Goal: Transaction & Acquisition: Download file/media

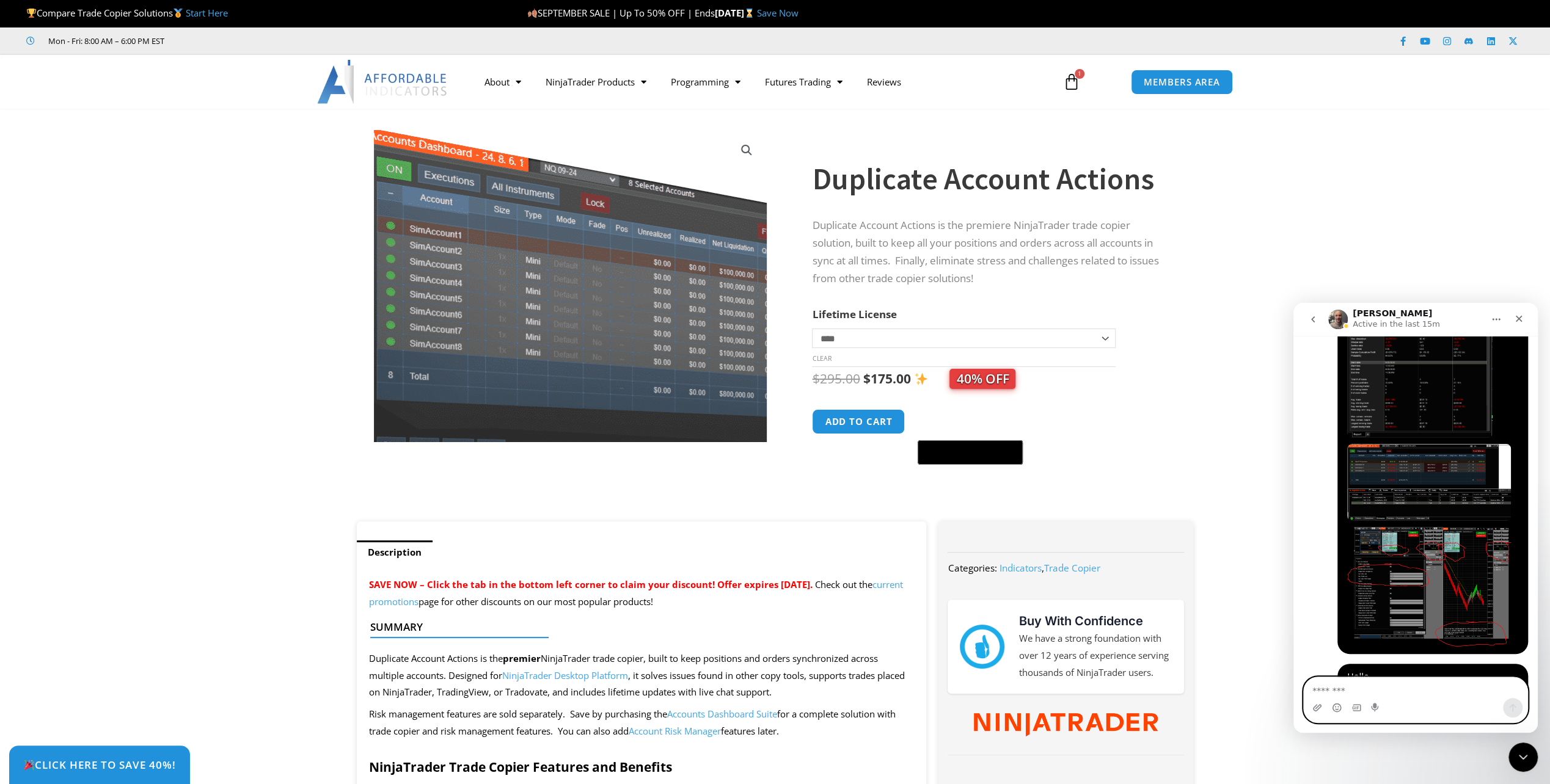
scroll to position [8026, 0]
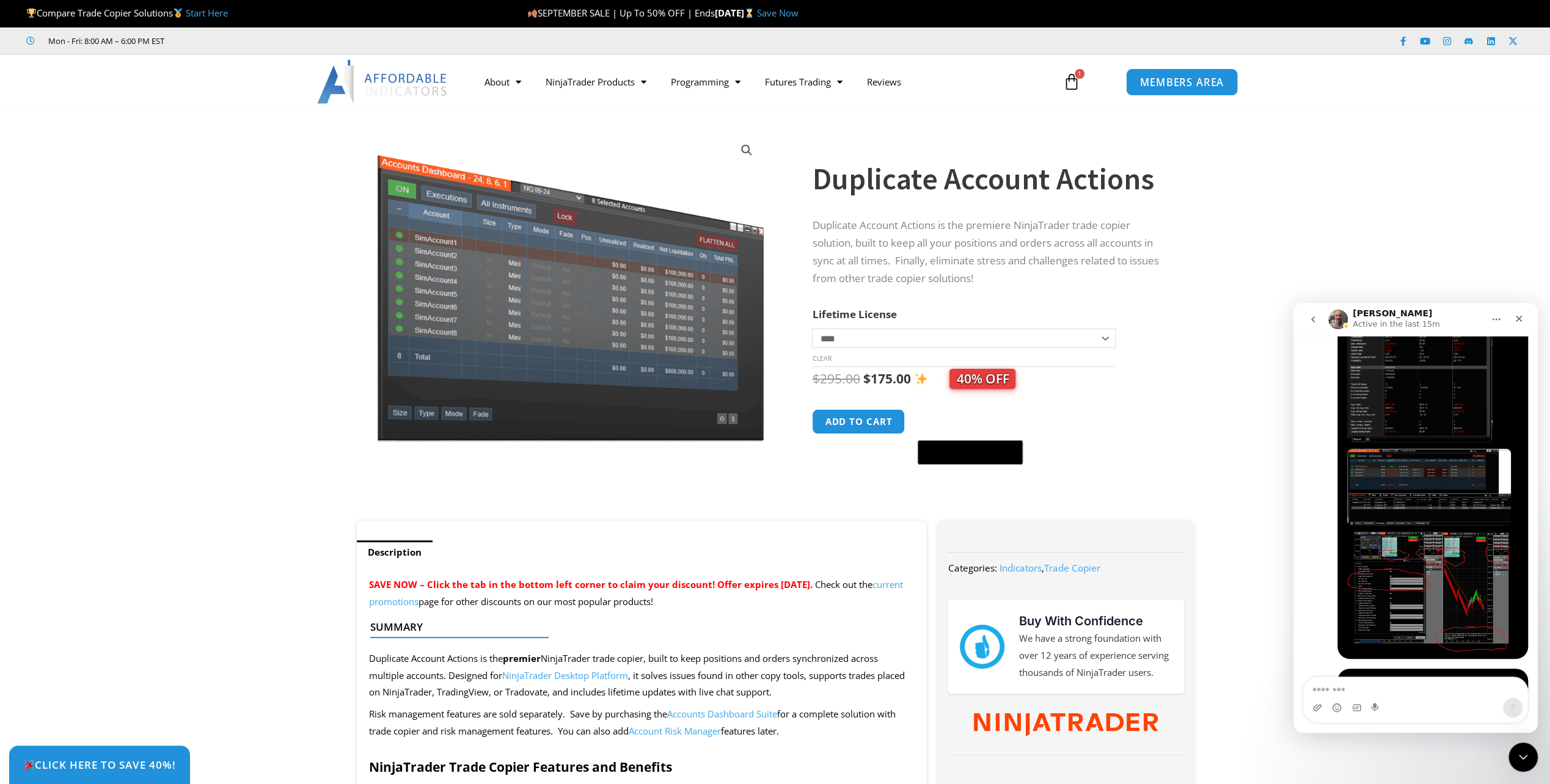
click at [1198, 90] on link "MEMBERS AREA" at bounding box center [1181, 81] width 112 height 27
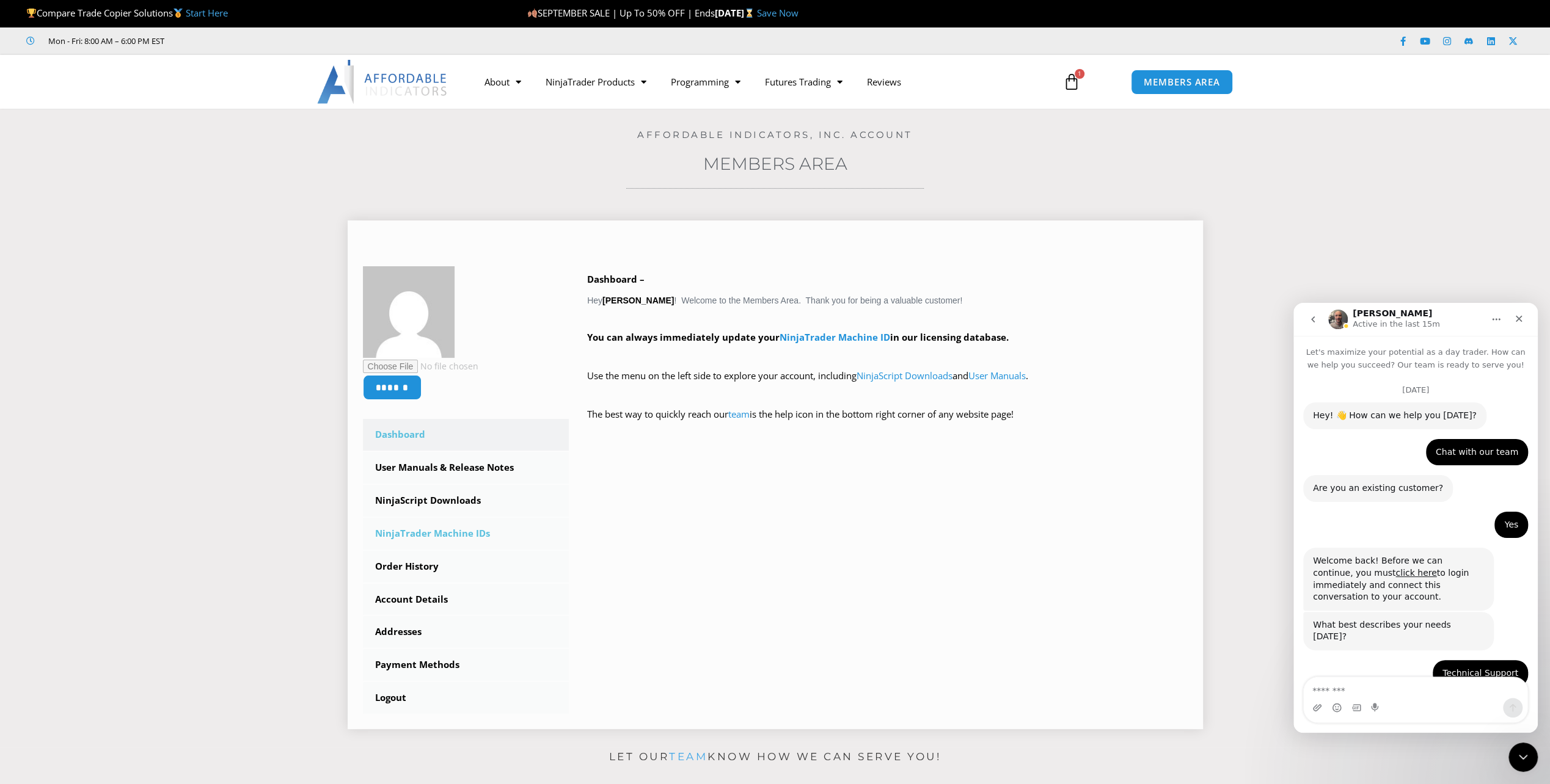
scroll to position [8026, 0]
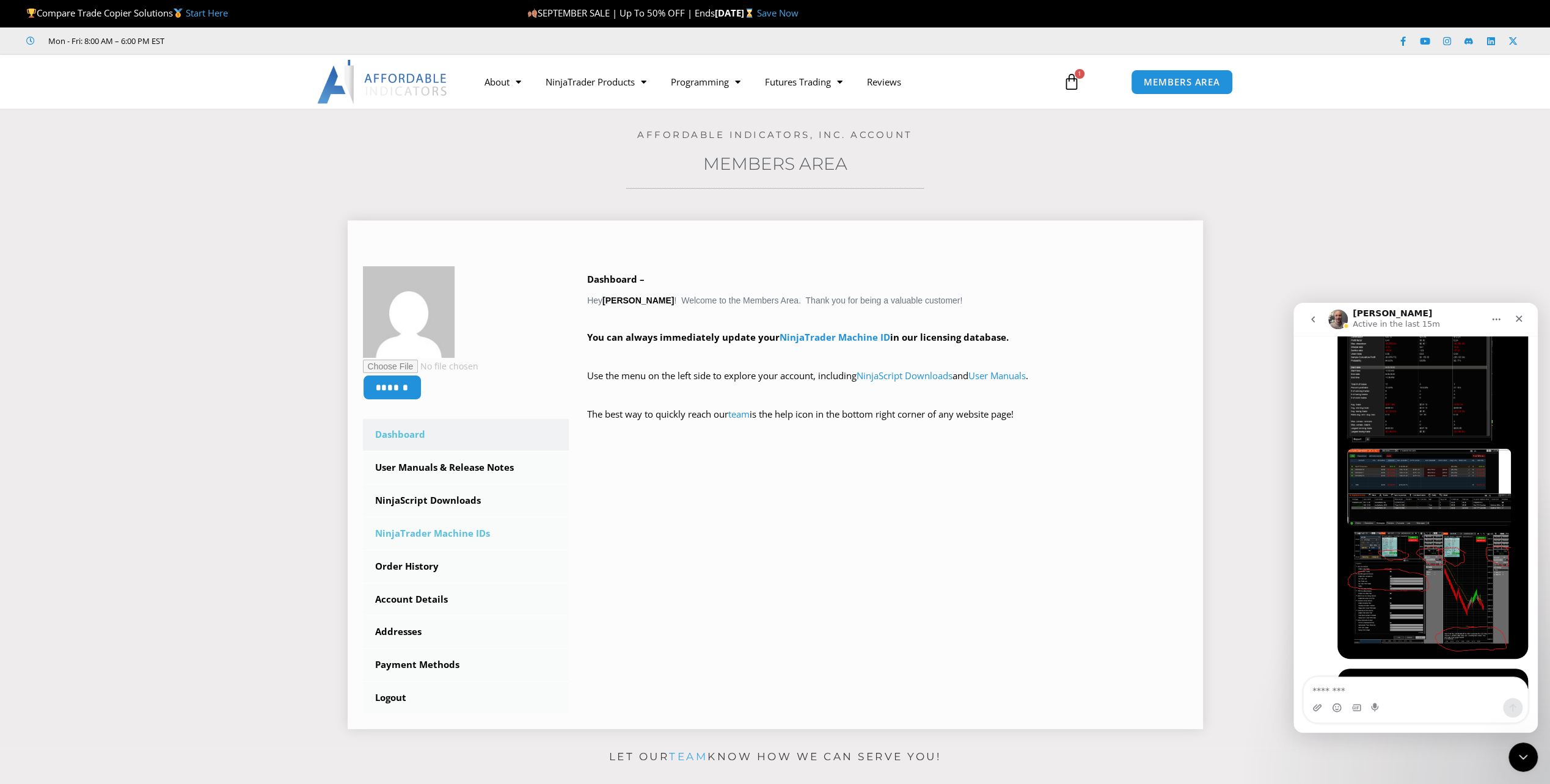
click at [428, 541] on link "NinjaTrader Machine IDs" at bounding box center [466, 533] width 207 height 31
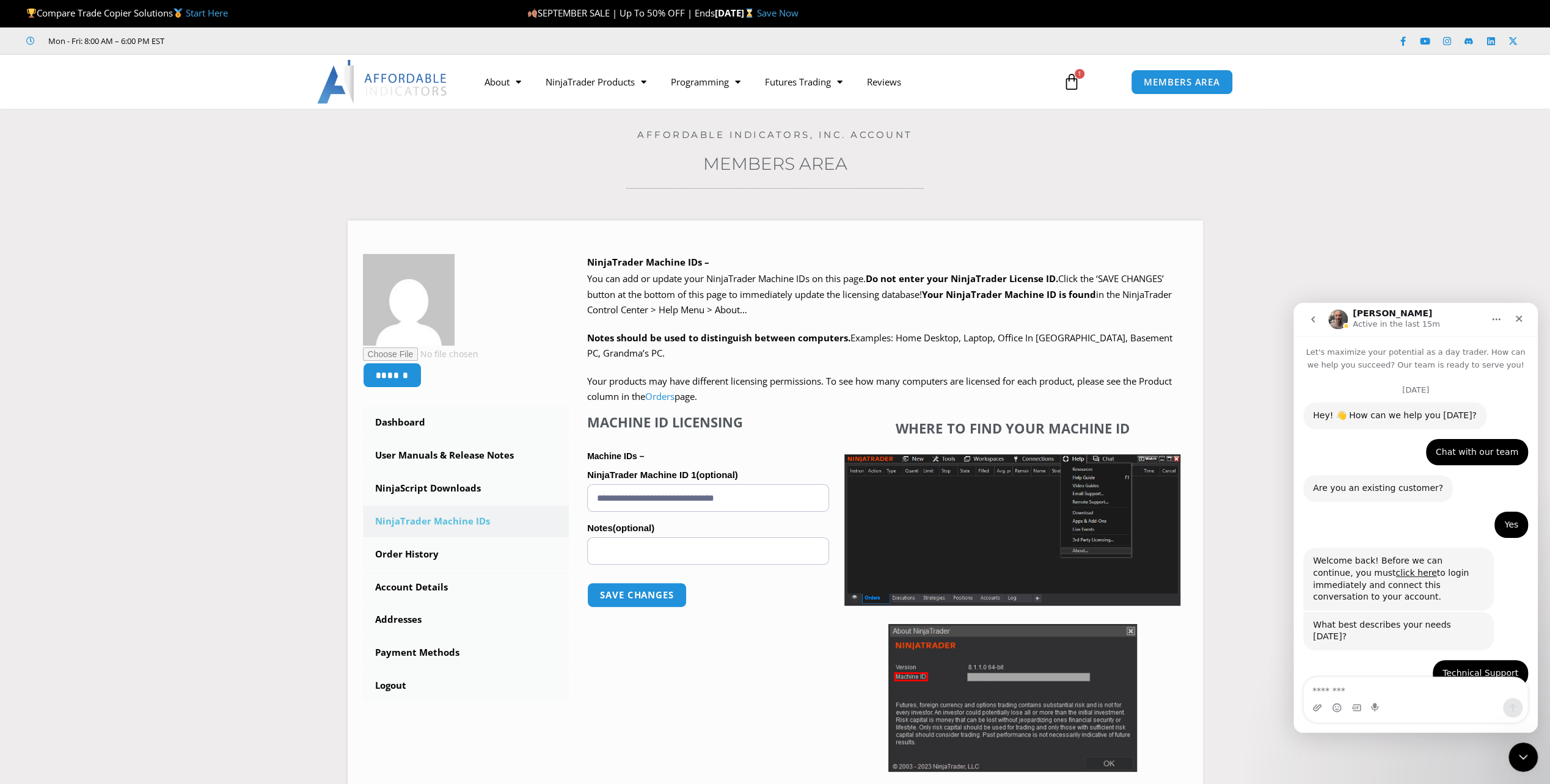
scroll to position [8026, 0]
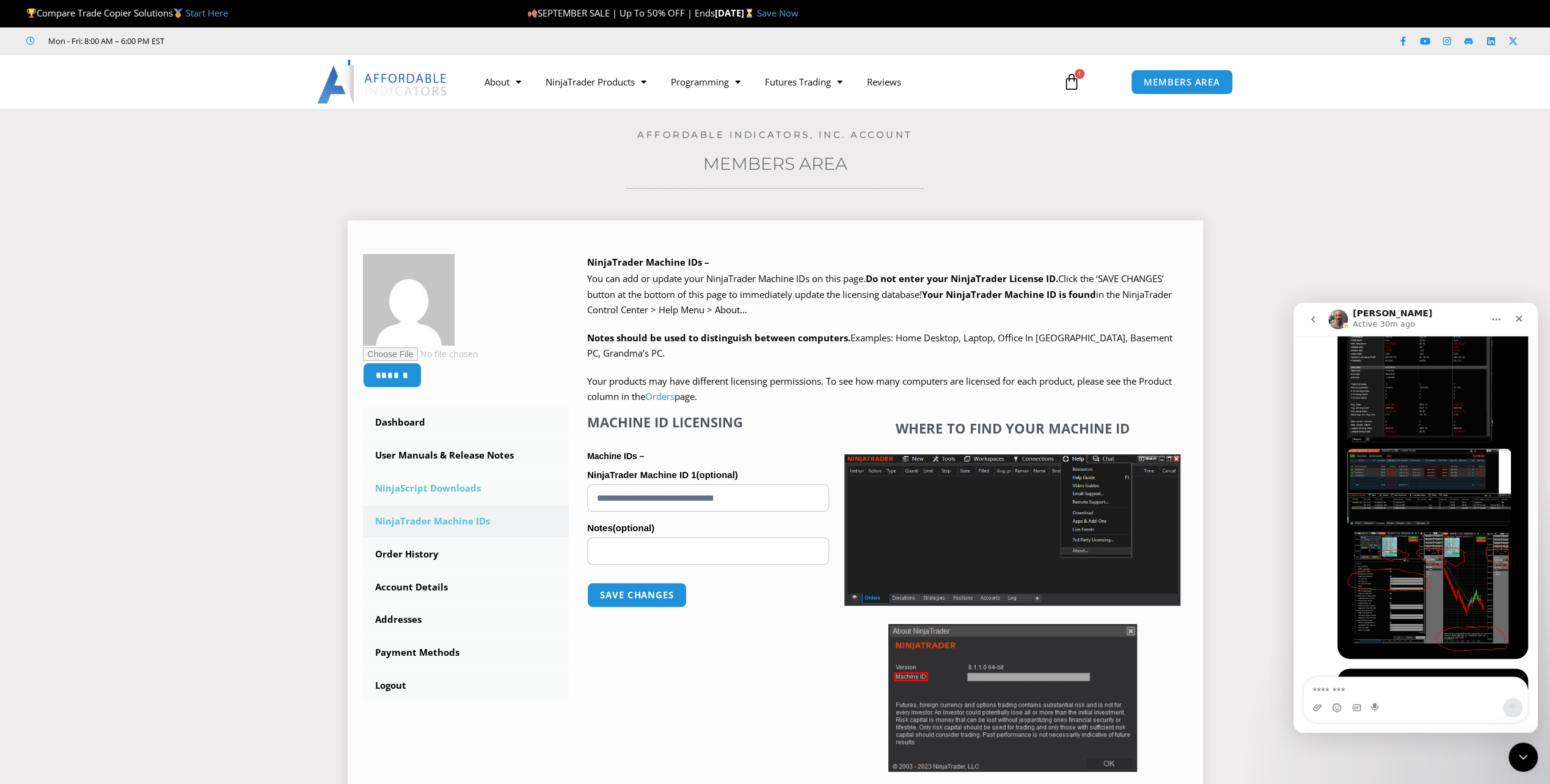
click at [450, 495] on link "NinjaScript Downloads" at bounding box center [466, 488] width 207 height 31
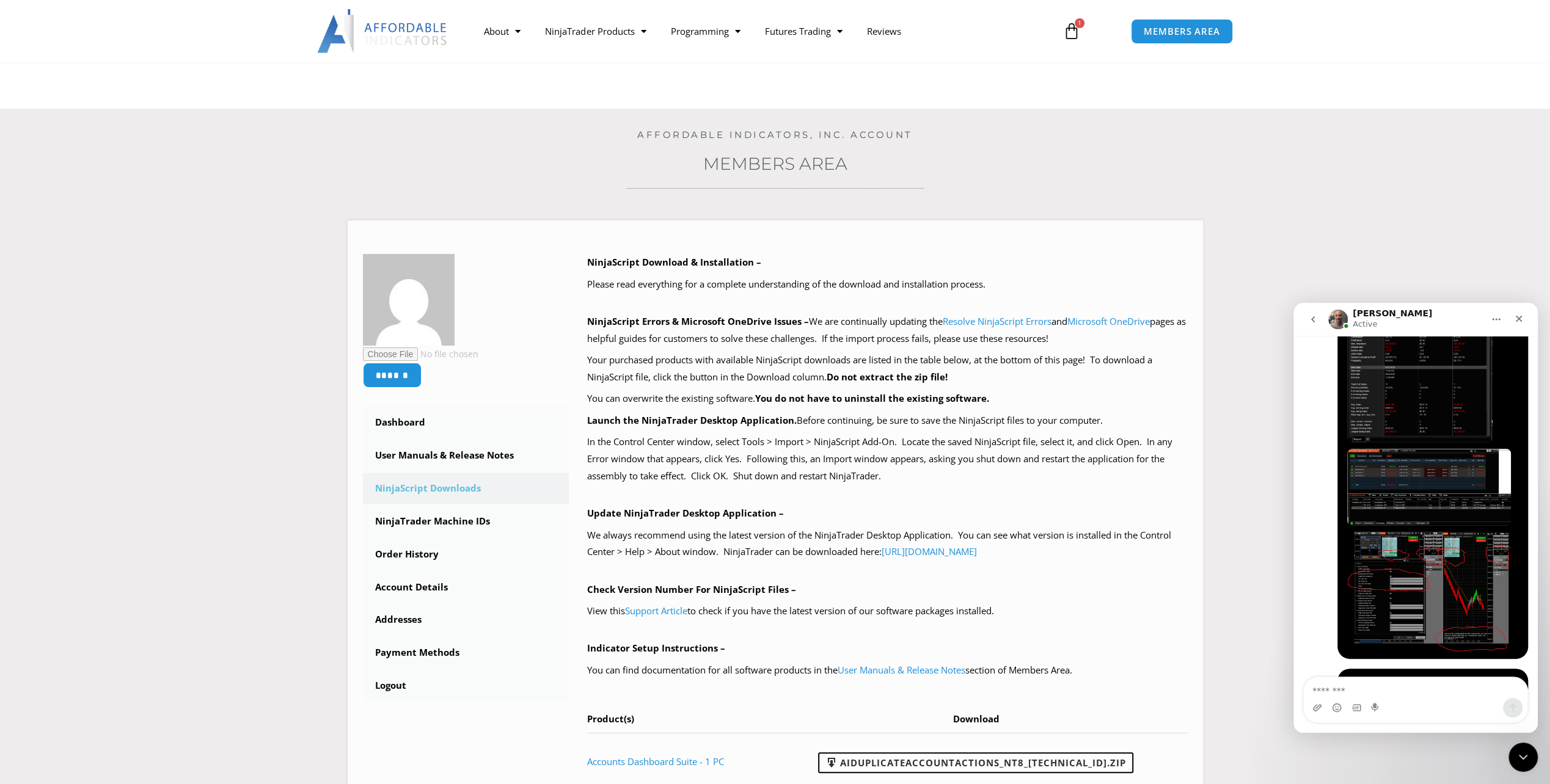
scroll to position [366, 0]
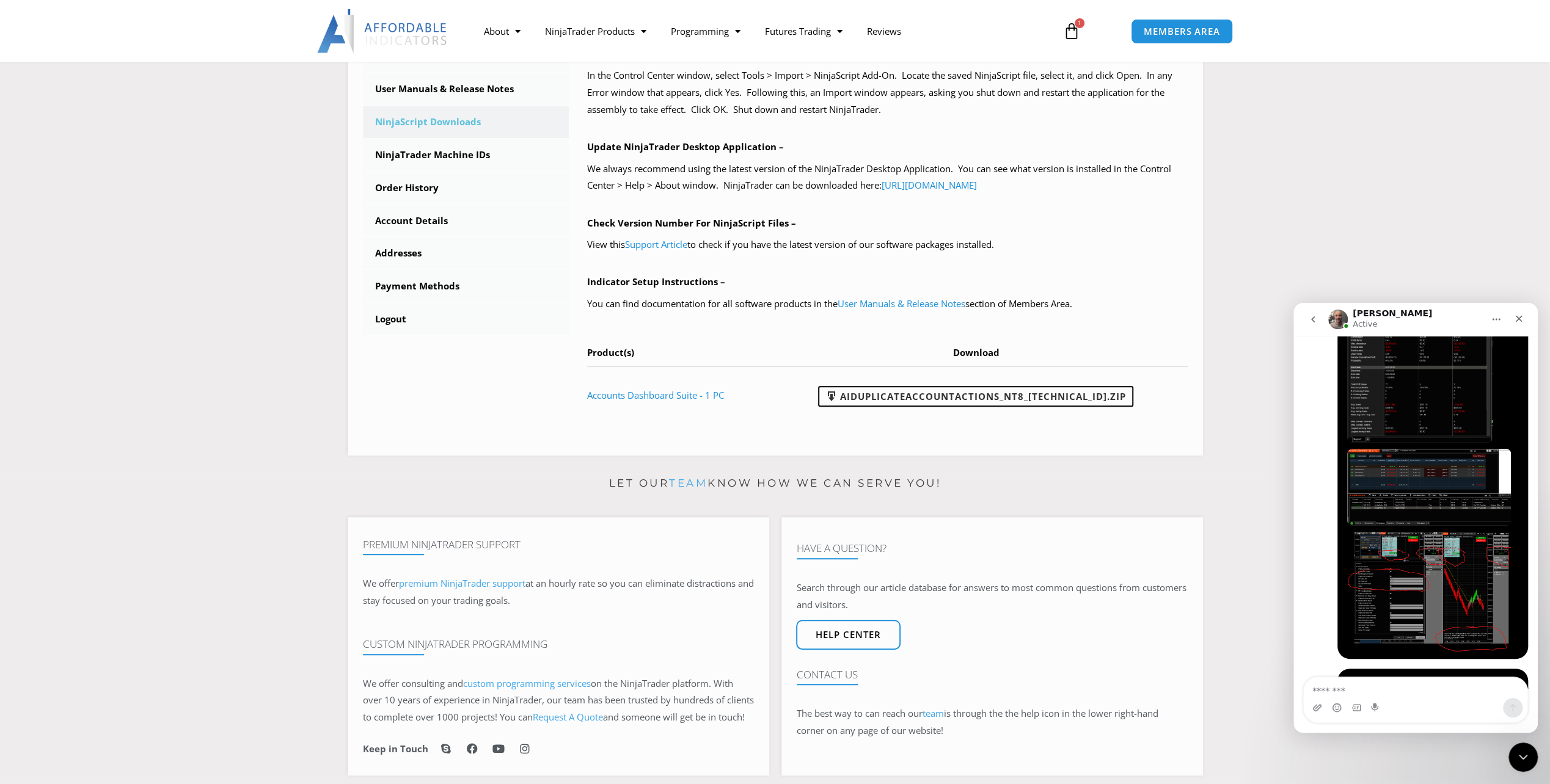
click at [130, 352] on section "****** Dashboard Subscriptions User Manuals & Release Notes NinjaScript Downloa…" at bounding box center [775, 150] width 1489 height 628
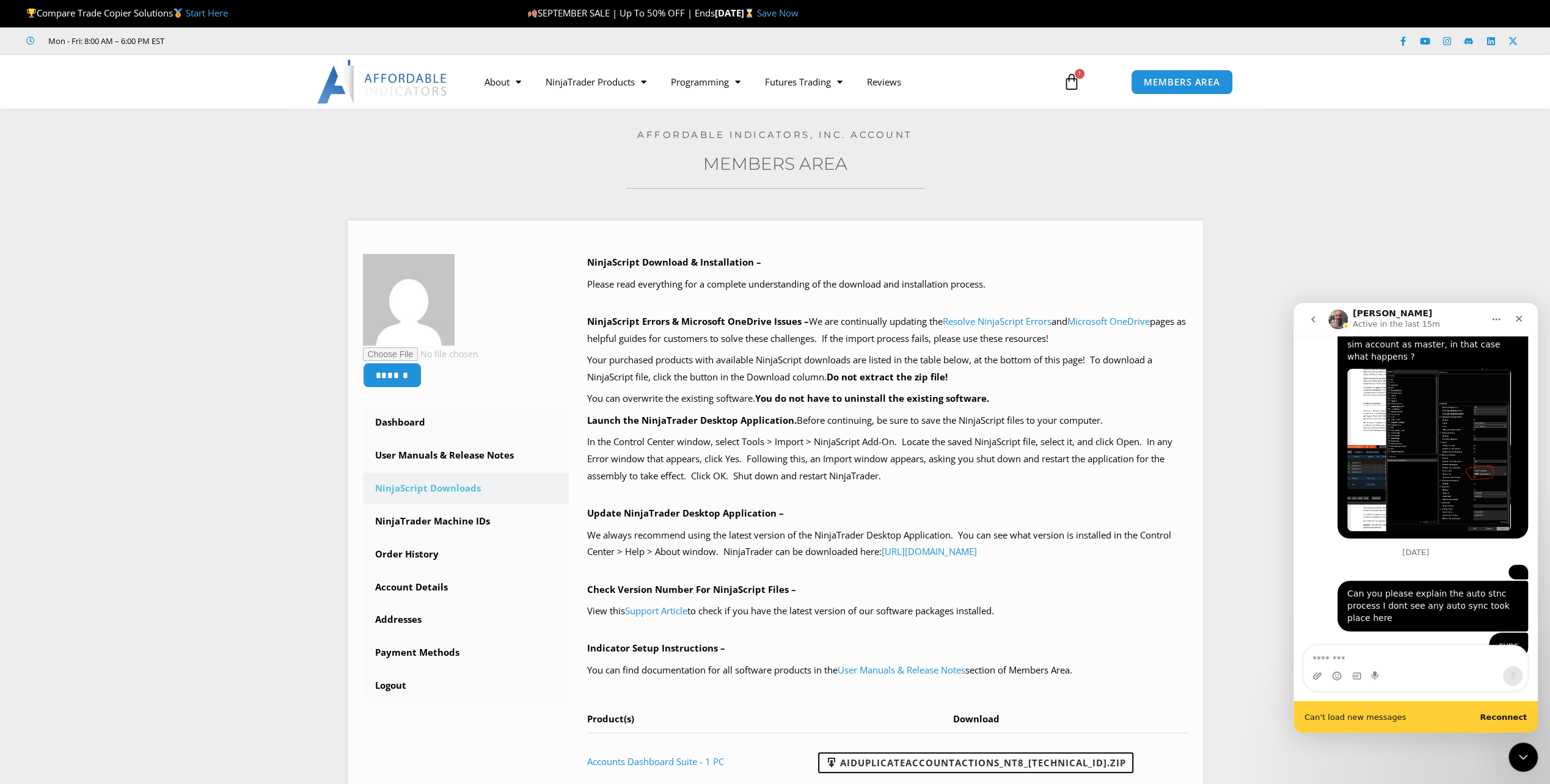
scroll to position [8058, 0]
